Goal: Share content: Share content

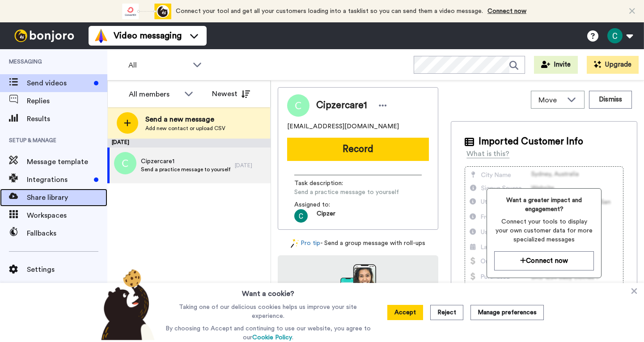
click at [50, 192] on span "Share library" at bounding box center [67, 197] width 81 height 11
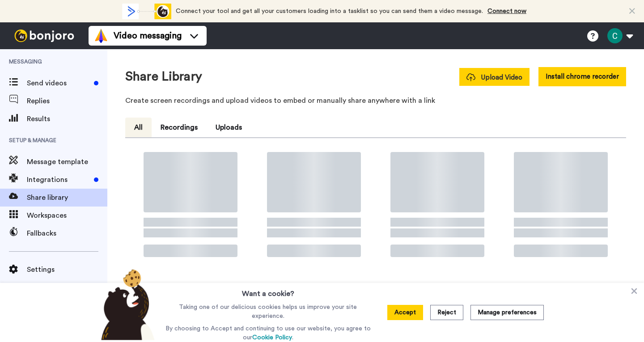
click at [505, 77] on span "Upload Video" at bounding box center [495, 77] width 56 height 9
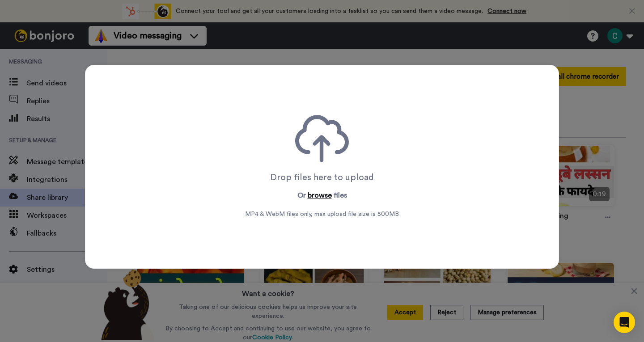
click at [315, 195] on button "browse" at bounding box center [320, 195] width 24 height 11
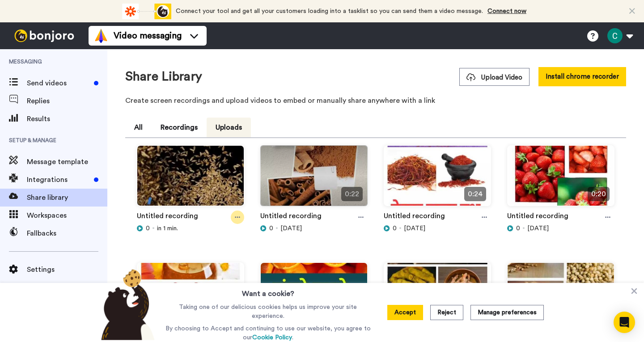
click at [235, 217] on icon at bounding box center [237, 217] width 5 height 1
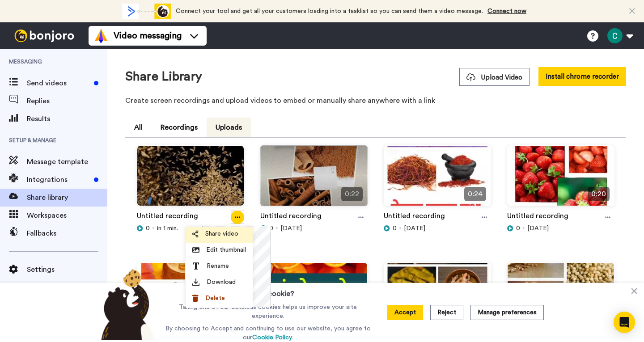
click at [231, 231] on span "Share video" at bounding box center [221, 234] width 33 height 9
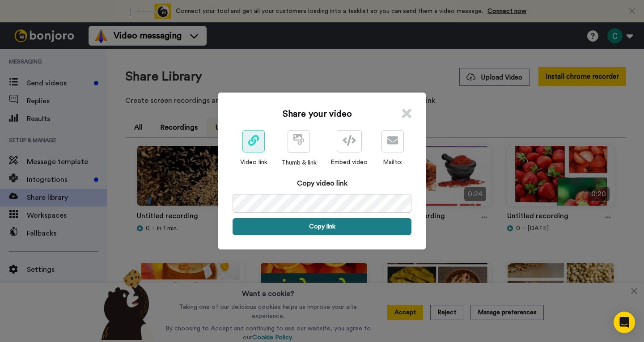
click at [323, 229] on button "Copy link" at bounding box center [322, 226] width 179 height 17
